Goal: Information Seeking & Learning: Learn about a topic

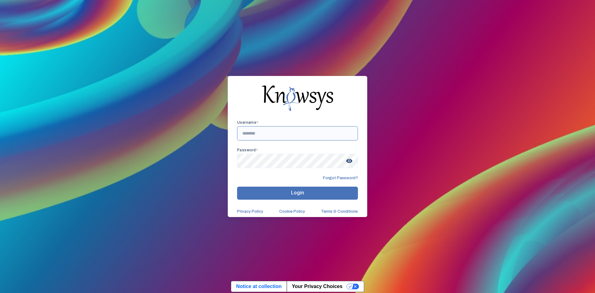
click at [273, 134] on input "text" at bounding box center [297, 133] width 121 height 14
type input "**********"
click at [349, 159] on span "visibility" at bounding box center [349, 160] width 11 height 11
click at [291, 192] on span "Login" at bounding box center [297, 193] width 13 height 6
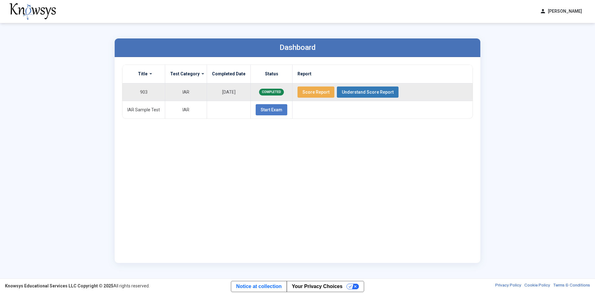
click at [308, 91] on span "Score Report" at bounding box center [315, 92] width 27 height 5
click at [372, 91] on span "Understand Score Report" at bounding box center [368, 92] width 52 height 5
